Goal: Task Accomplishment & Management: Use online tool/utility

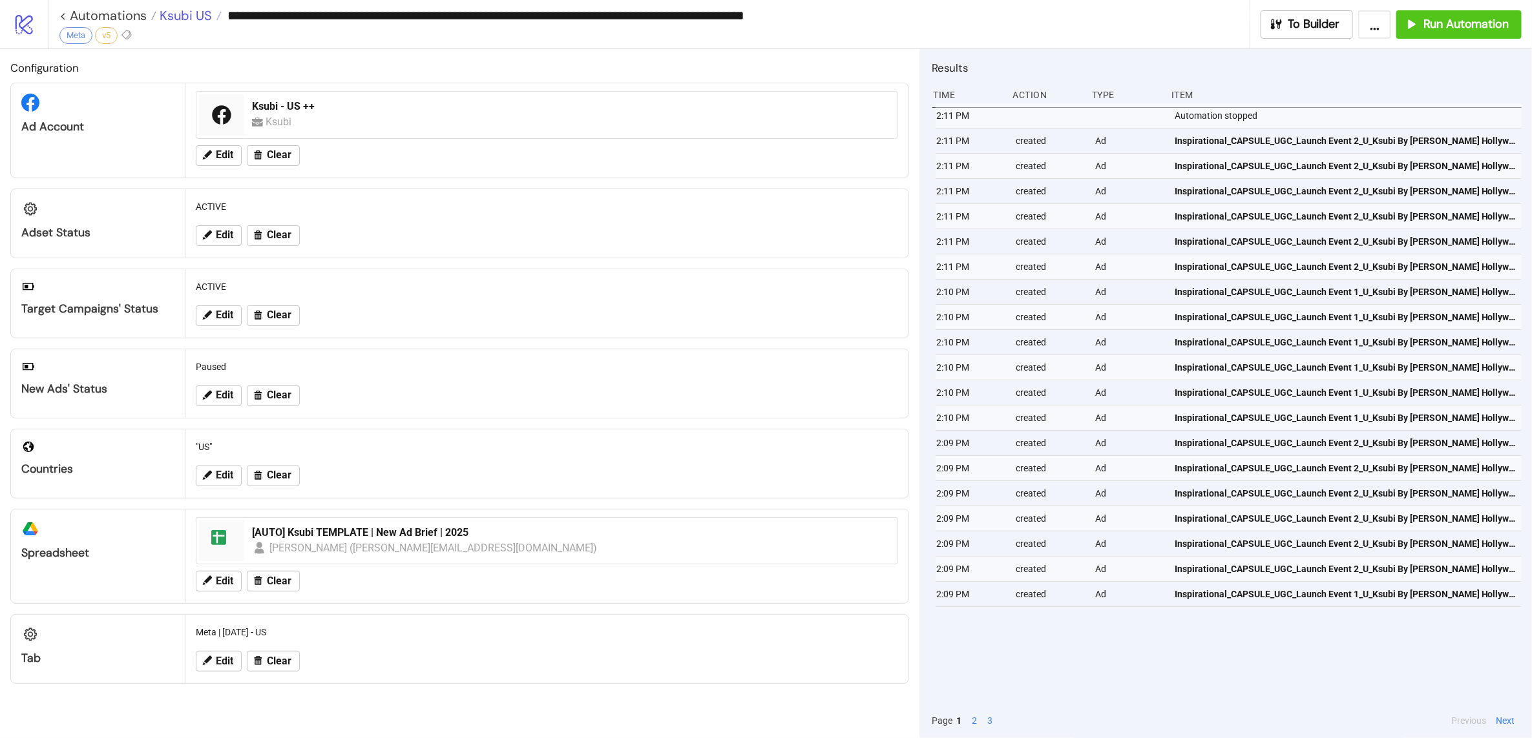
click at [172, 10] on span "Ksubi US" at bounding box center [184, 15] width 56 height 17
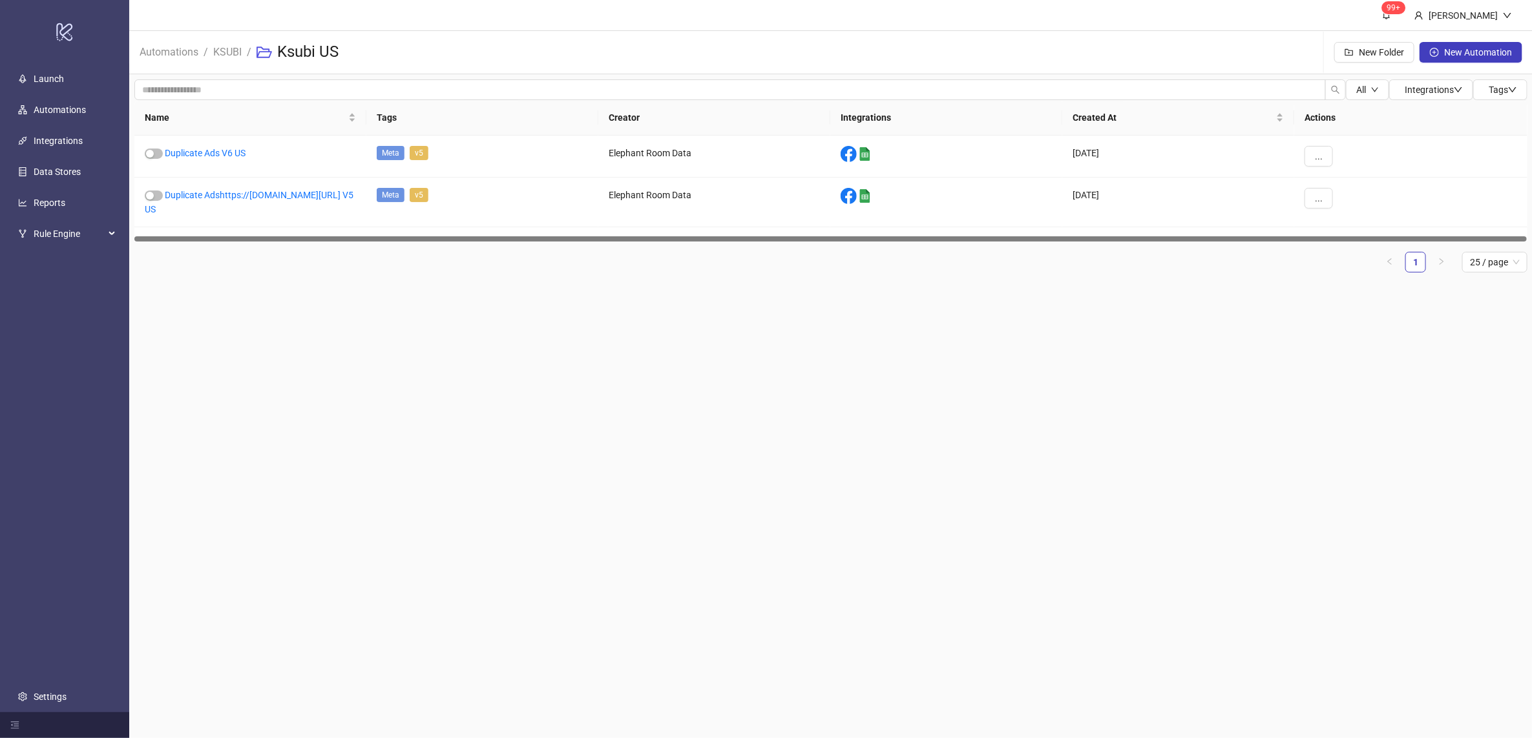
click at [223, 61] on li "KSUBI" at bounding box center [227, 52] width 28 height 41
click at [231, 47] on link "KSUBI" at bounding box center [228, 51] width 34 height 14
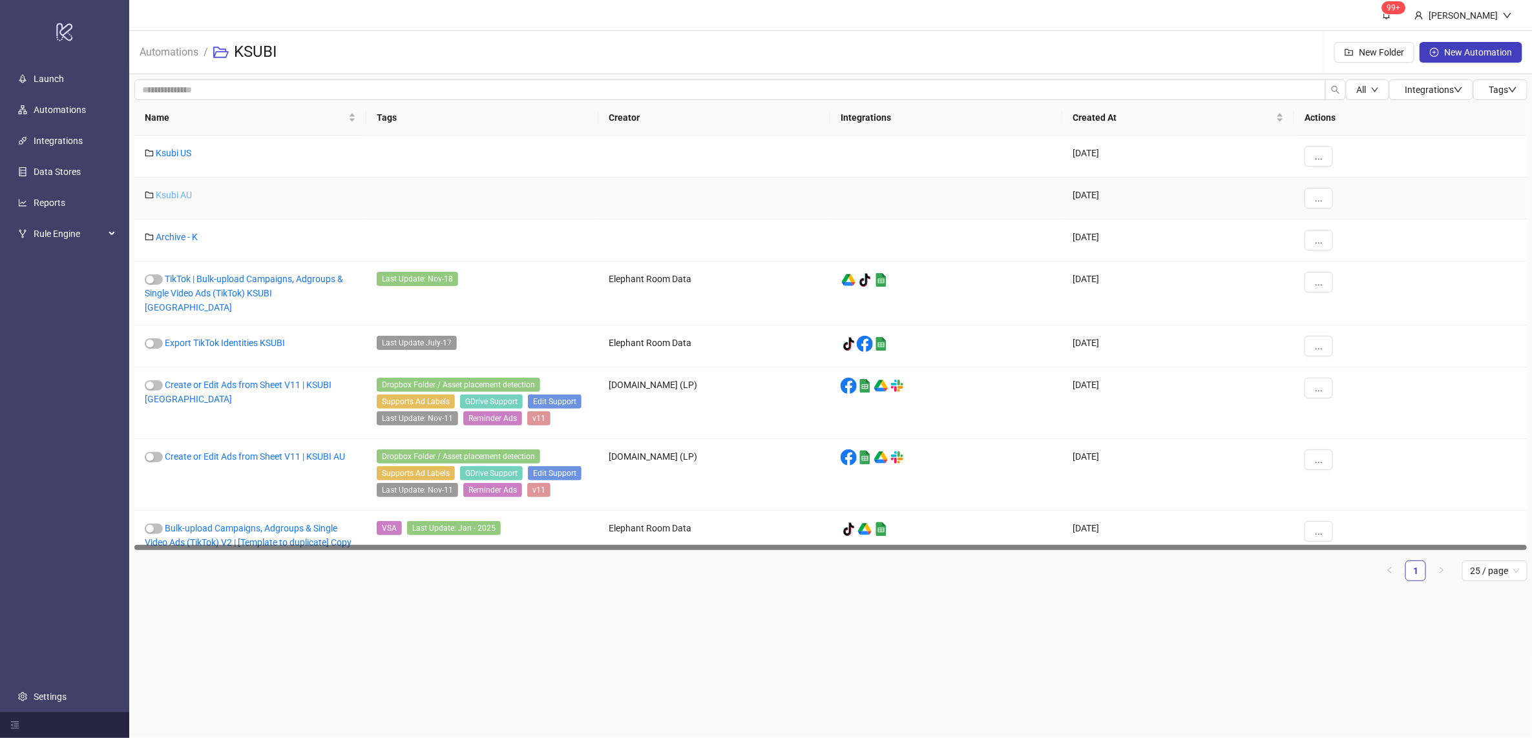
click at [172, 198] on link "Ksubi AU" at bounding box center [174, 195] width 36 height 10
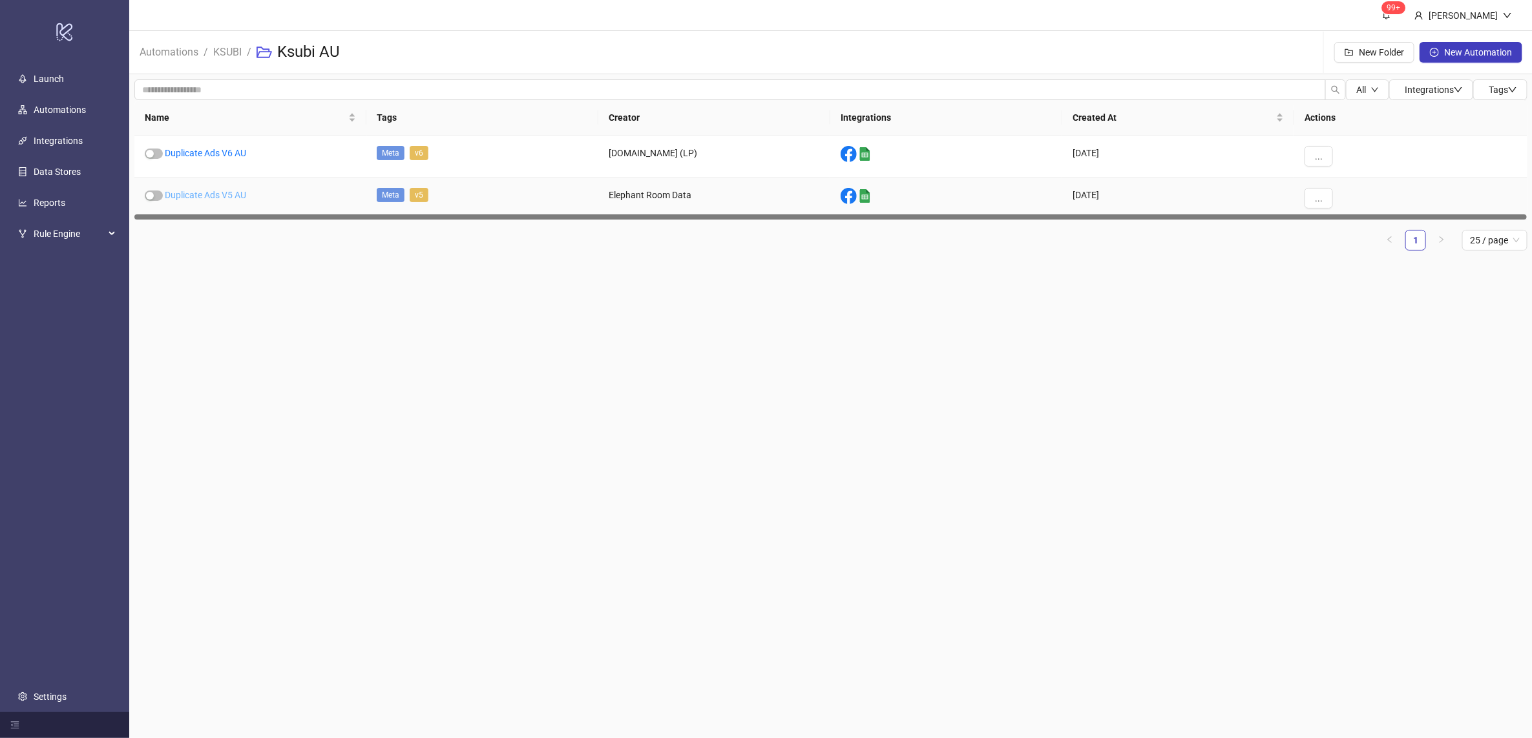
click at [205, 192] on link "Duplicate Ads V5 AU" at bounding box center [205, 195] width 81 height 10
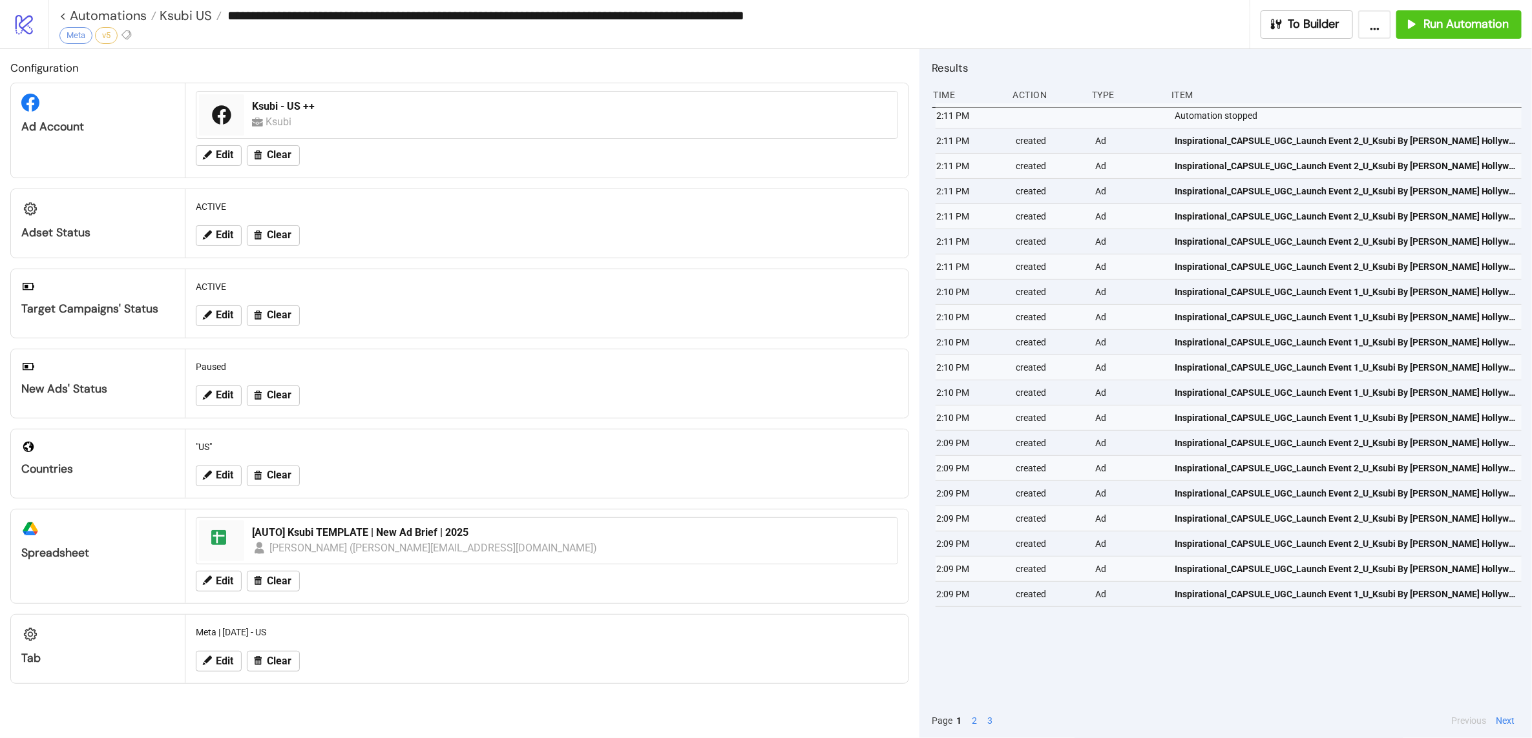
type input "**********"
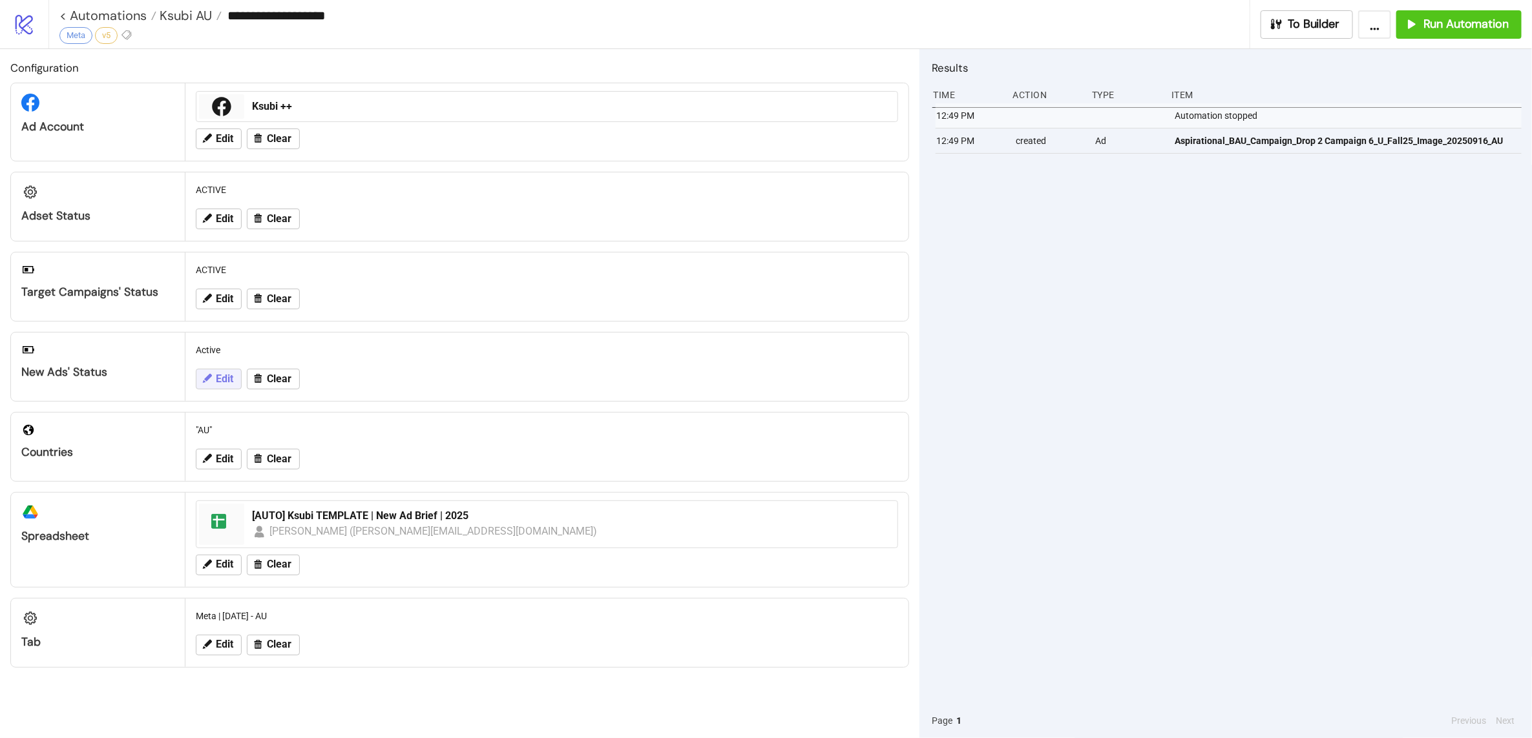
click at [220, 380] on span "Edit" at bounding box center [224, 379] width 17 height 12
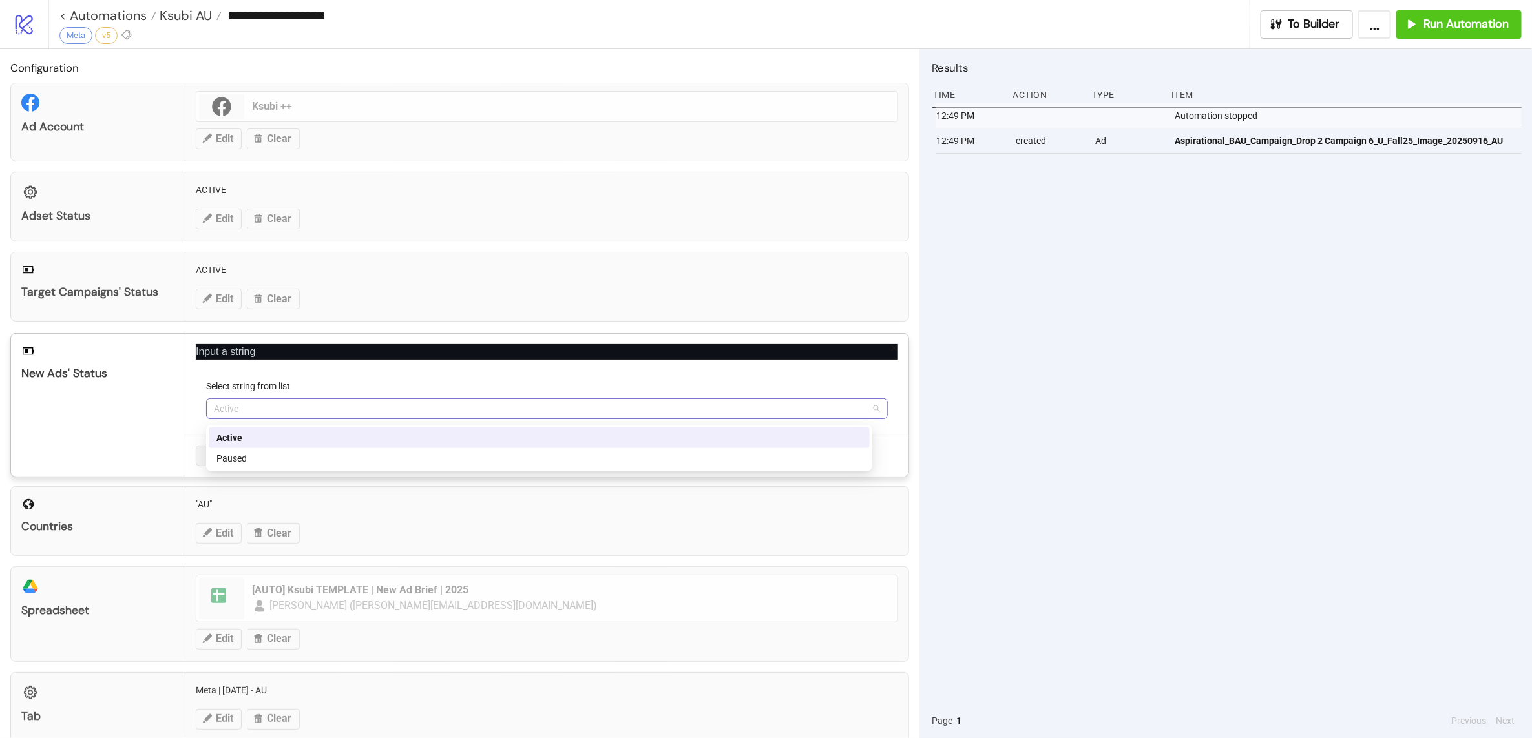
click at [248, 419] on span "Active" at bounding box center [547, 408] width 666 height 19
click at [258, 457] on div "Paused" at bounding box center [538, 459] width 645 height 14
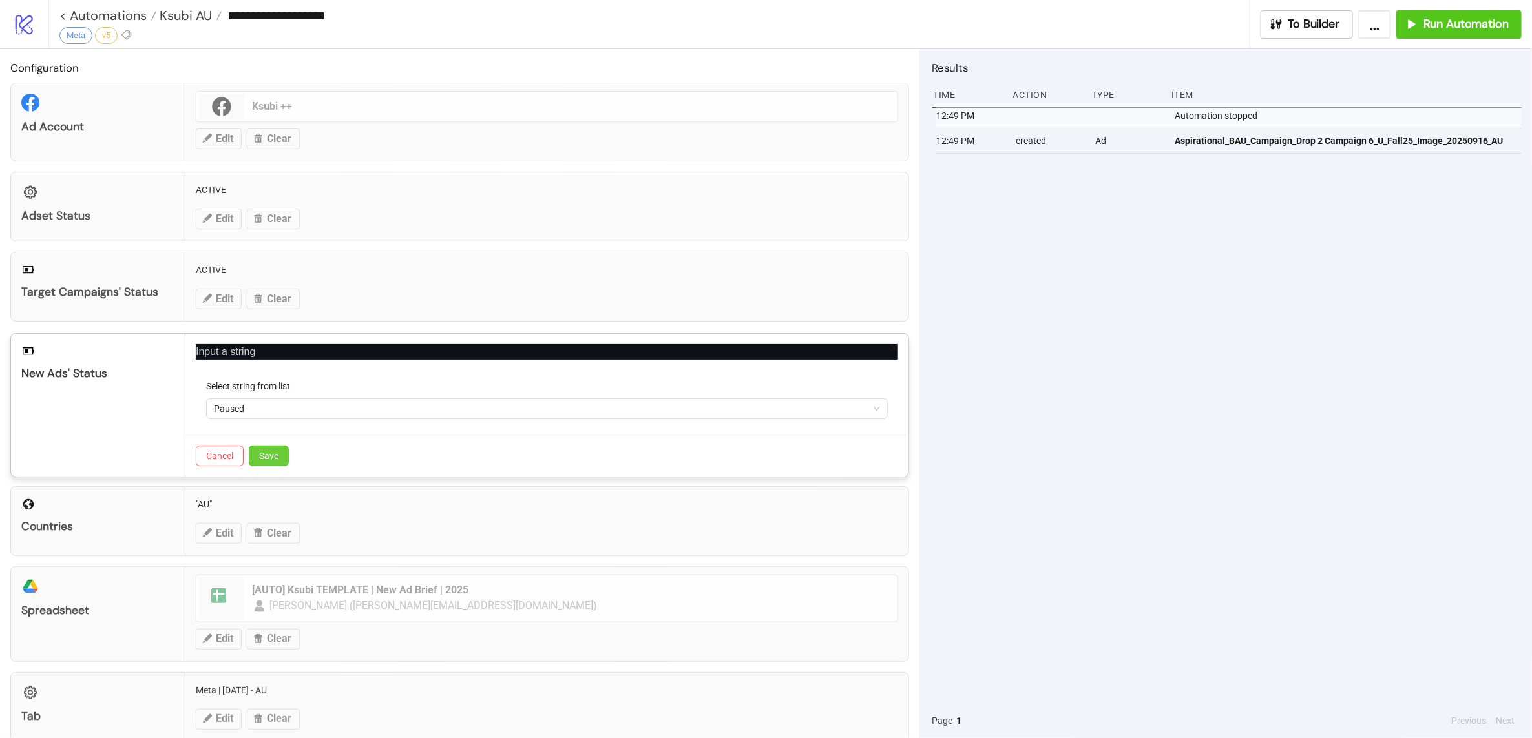
click at [278, 451] on button "Save" at bounding box center [269, 456] width 40 height 21
click at [1409, 236] on div "**********" at bounding box center [766, 369] width 1532 height 738
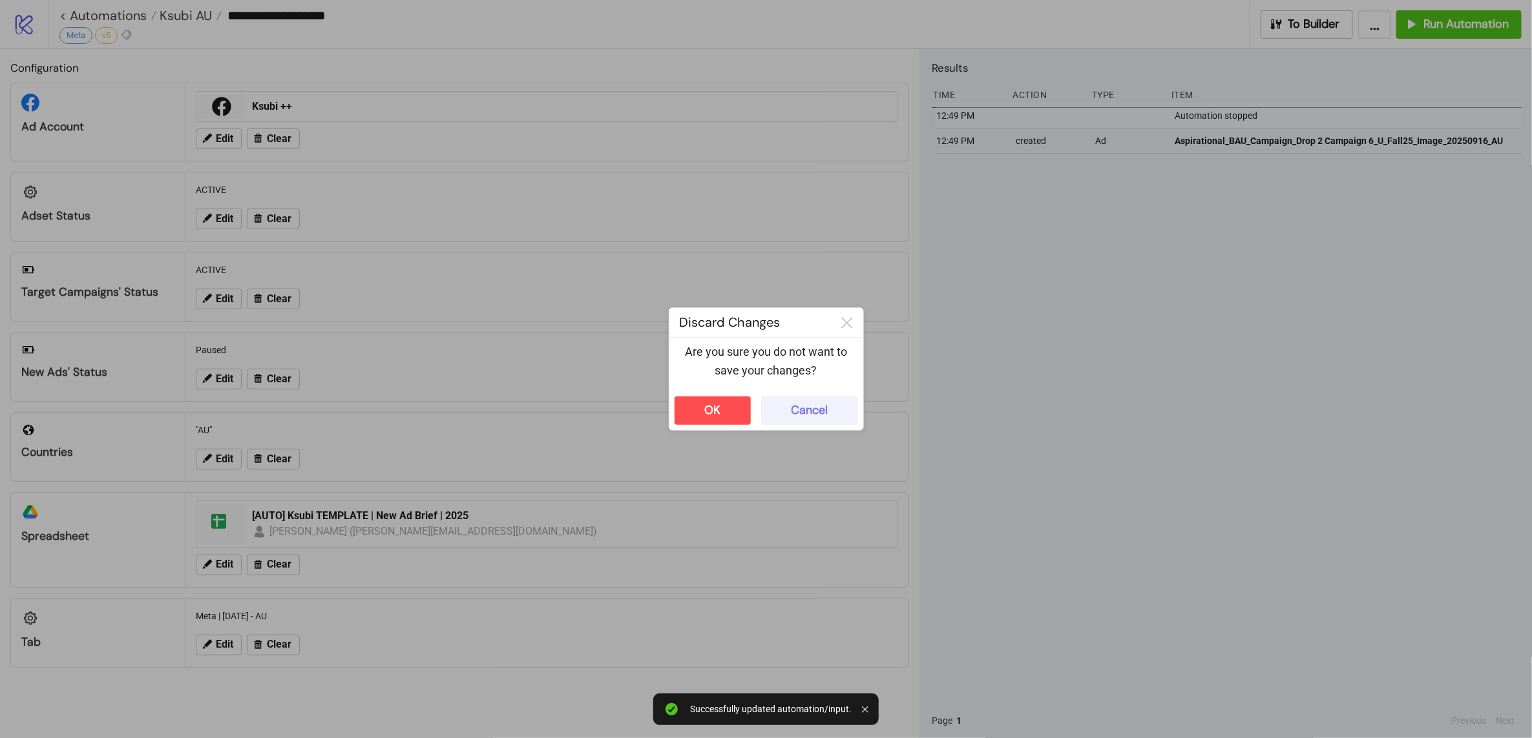
click at [823, 406] on div "Cancel" at bounding box center [809, 410] width 36 height 15
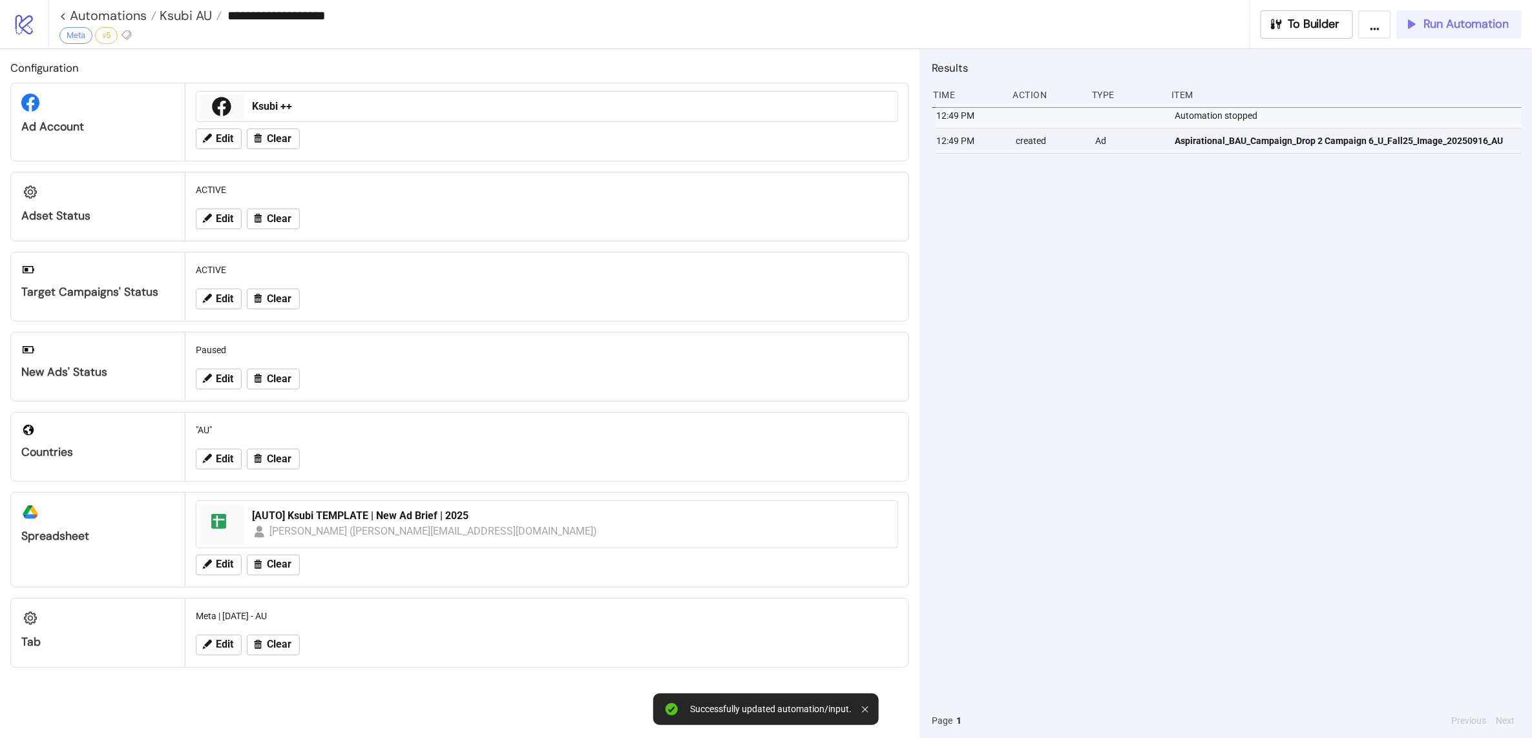
click at [1428, 17] on span "Run Automation" at bounding box center [1465, 24] width 85 height 15
